Goal: Information Seeking & Learning: Learn about a topic

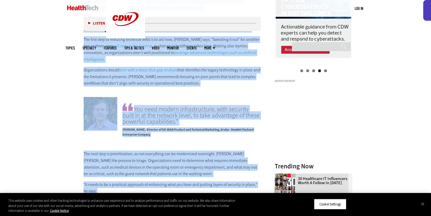
scroll to position [621, 0]
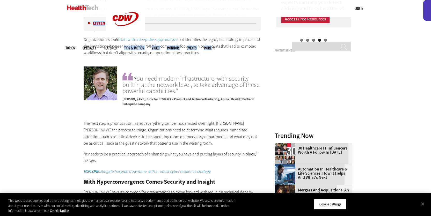
drag, startPoint x: 80, startPoint y: 68, endPoint x: 135, endPoint y: 6, distance: 83.0
click at [147, 14] on div "Become an Insider Sign up [DATE] to receive premium content! Sign Up MENU Log i…" at bounding box center [215, 48] width 431 height 1338
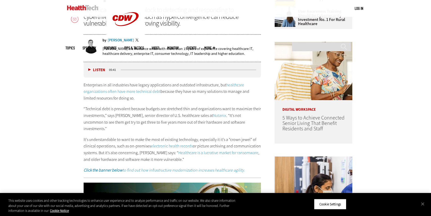
scroll to position [294, 0]
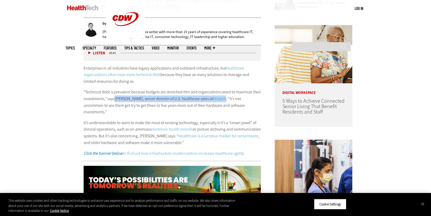
drag, startPoint x: 223, startPoint y: 98, endPoint x: 114, endPoint y: 99, distance: 108.8
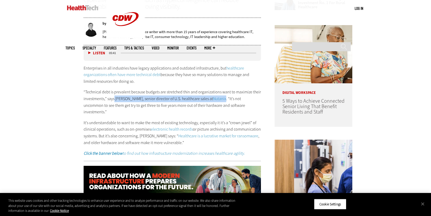
click at [114, 99] on p "“Technical debt is prevalent because budgets are stretched thin and organizatio…" at bounding box center [173, 102] width 178 height 26
copy p "Scott Ragsdale, senior director of U.S. healthcare sales at Nutanix"
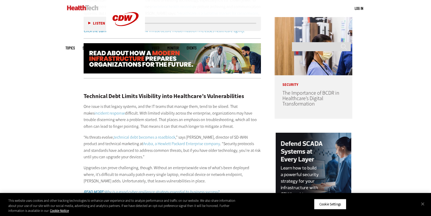
scroll to position [253, 0]
